Goal: Task Accomplishment & Management: Use online tool/utility

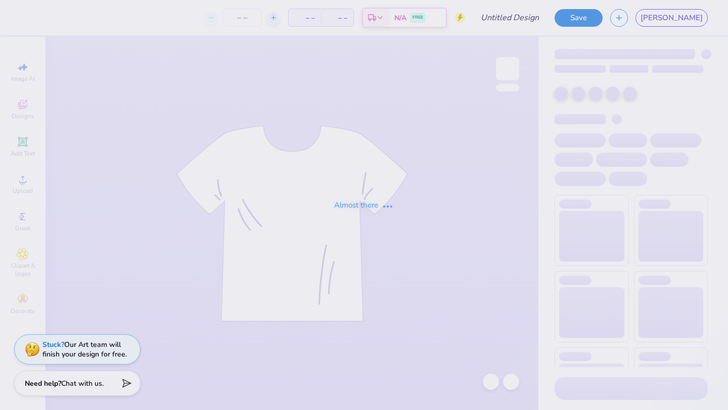
type input "TKE x Theta Hoco"
type input "12"
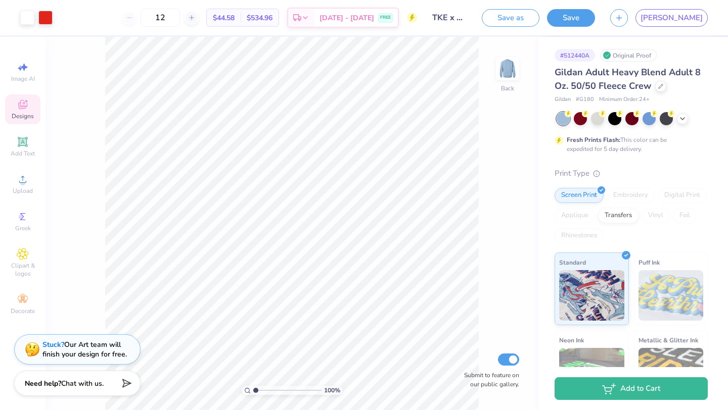
click at [25, 115] on span "Designs" at bounding box center [23, 116] width 22 height 8
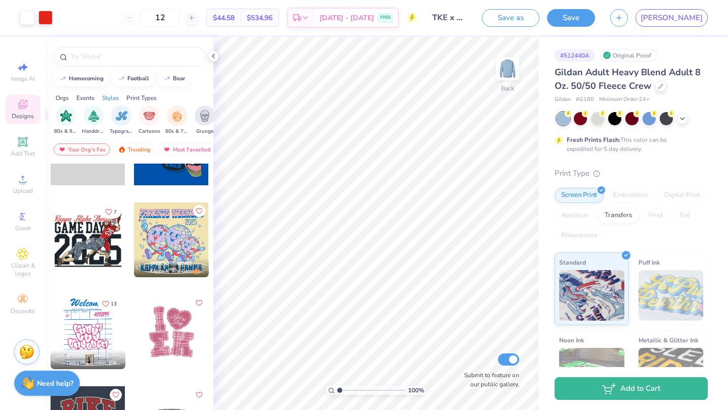
scroll to position [2269, 0]
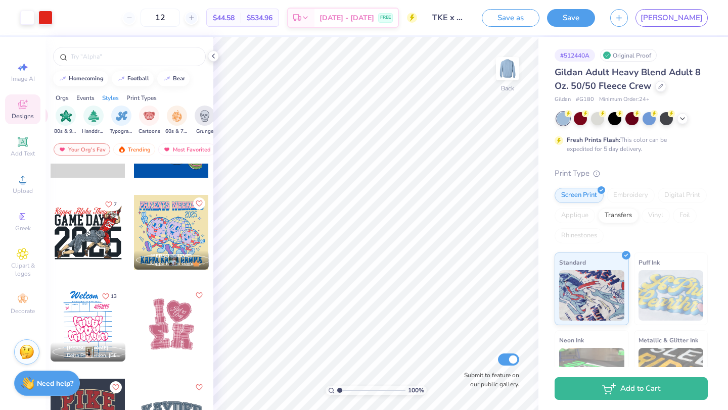
type input "10"
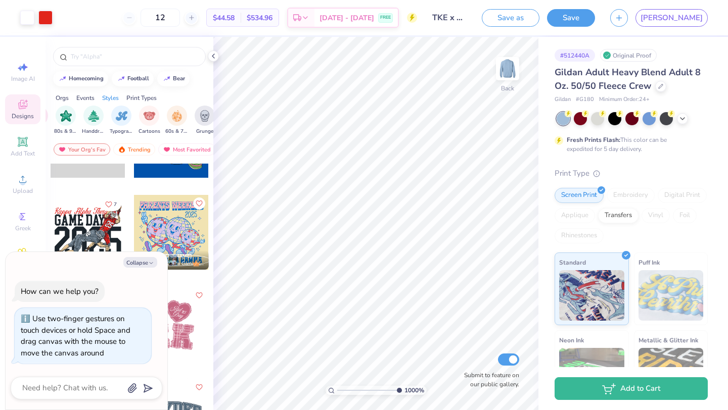
type textarea "x"
type input "1"
drag, startPoint x: 338, startPoint y: 388, endPoint x: 305, endPoint y: 385, distance: 33.5
click at [337, 386] on input "range" at bounding box center [371, 390] width 68 height 9
click at [131, 262] on button "Collapse" at bounding box center [140, 262] width 34 height 11
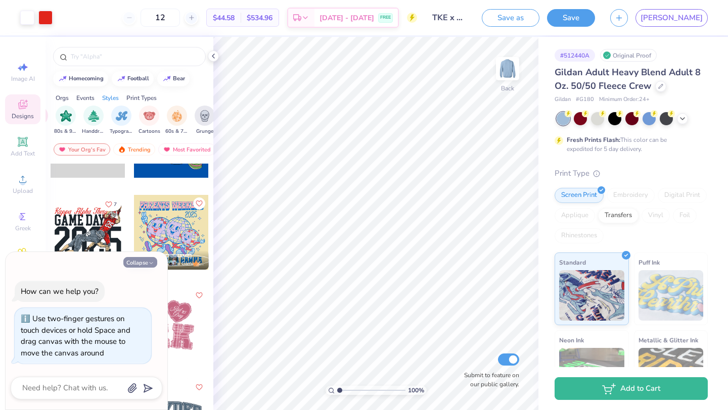
type textarea "x"
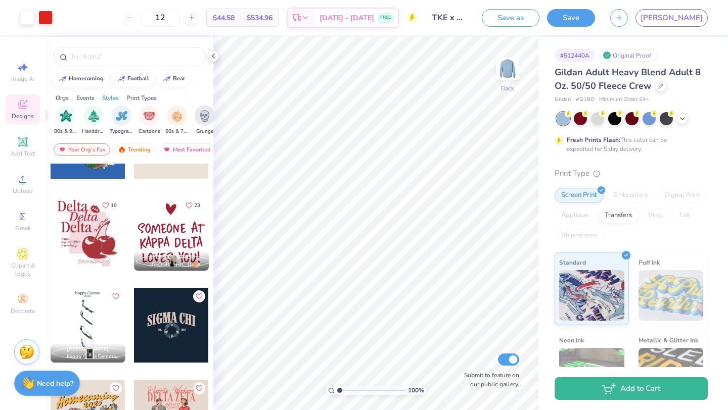
scroll to position [114, 0]
